Goal: Task Accomplishment & Management: Manage account settings

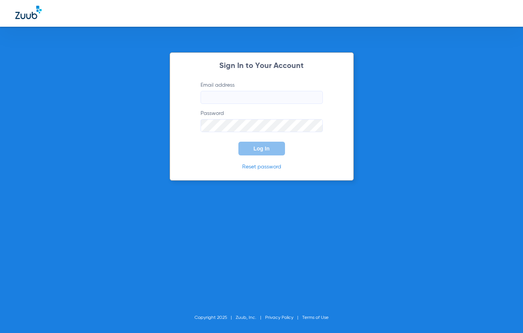
type input "[EMAIL_ADDRESS][DOMAIN_NAME]"
click at [260, 150] on span "Log In" at bounding box center [262, 149] width 16 height 6
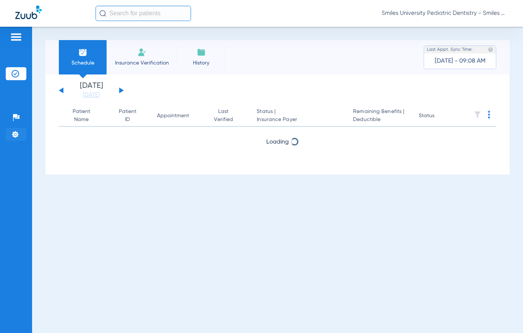
click at [15, 132] on img at bounding box center [15, 135] width 8 height 8
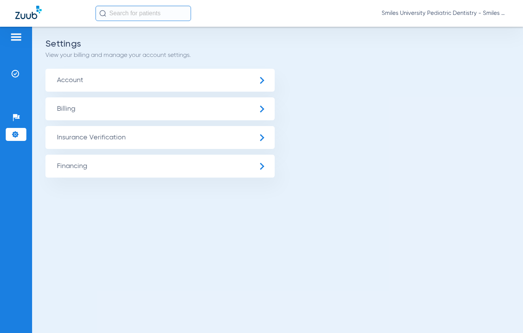
click at [71, 134] on span "Insurance Verification" at bounding box center [159, 137] width 229 height 23
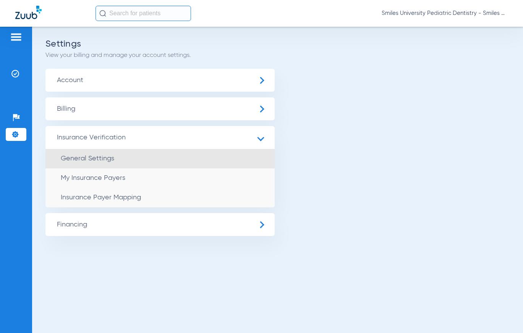
click at [73, 156] on span "General Settings" at bounding box center [88, 158] width 54 height 7
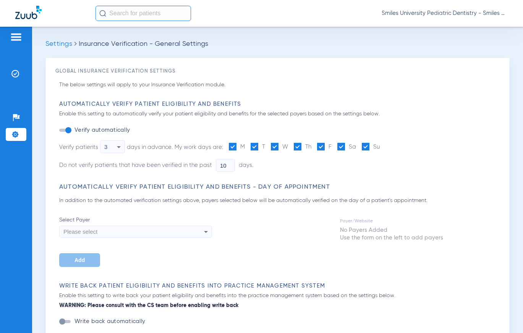
type input "2"
type input "6"
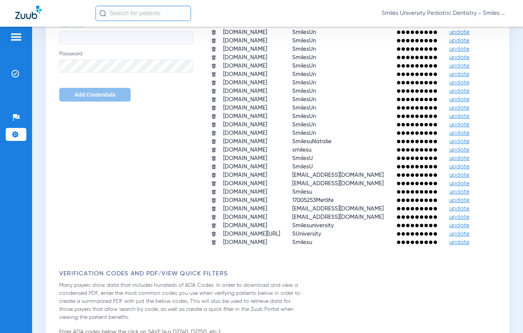
scroll to position [459, 0]
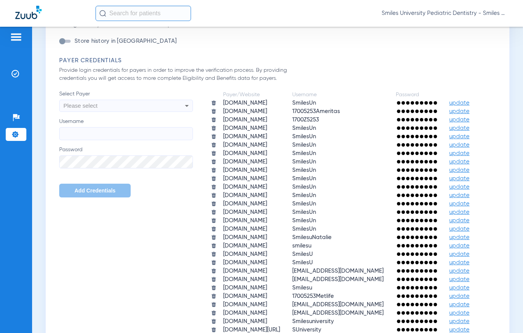
click at [172, 102] on div "Please select" at bounding box center [126, 105] width 133 height 13
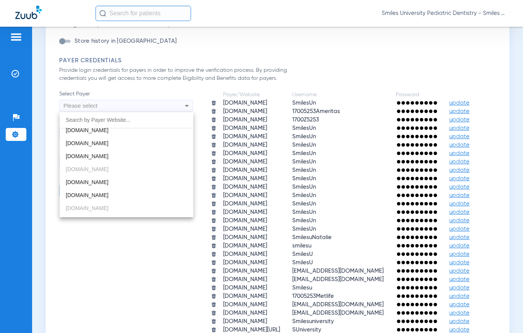
scroll to position [925, 0]
click at [337, 111] on div at bounding box center [261, 166] width 523 height 333
